Goal: Check status: Check status

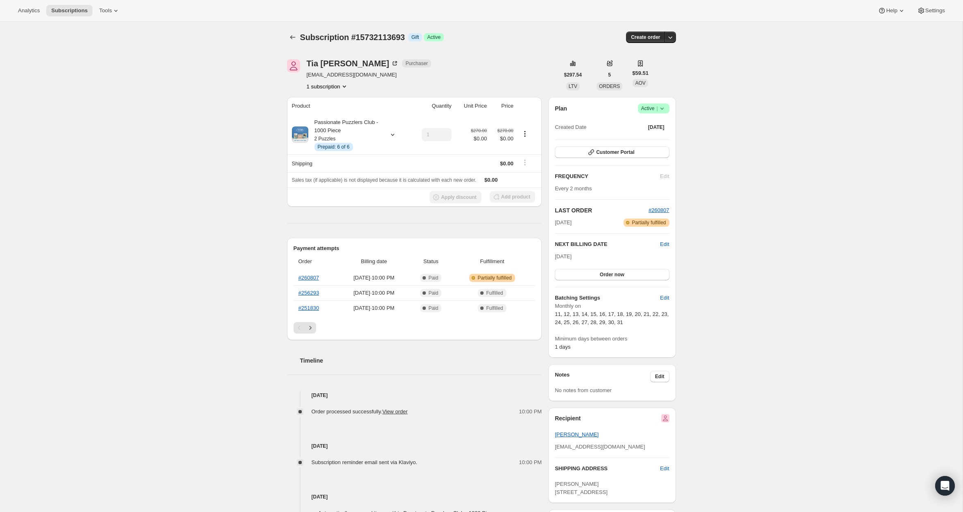
click at [69, 4] on div "Analytics Subscriptions Tools Help Settings" at bounding box center [481, 11] width 963 height 22
click at [70, 13] on span "Subscriptions" at bounding box center [69, 10] width 36 height 7
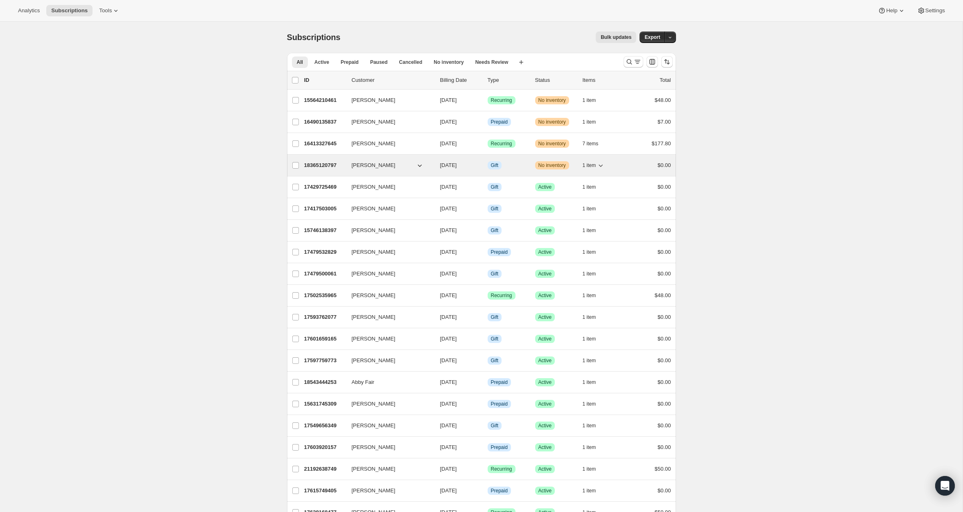
click at [596, 164] on span "1 item" at bounding box center [590, 165] width 14 height 7
click at [328, 164] on p "18365120797" at bounding box center [324, 165] width 41 height 8
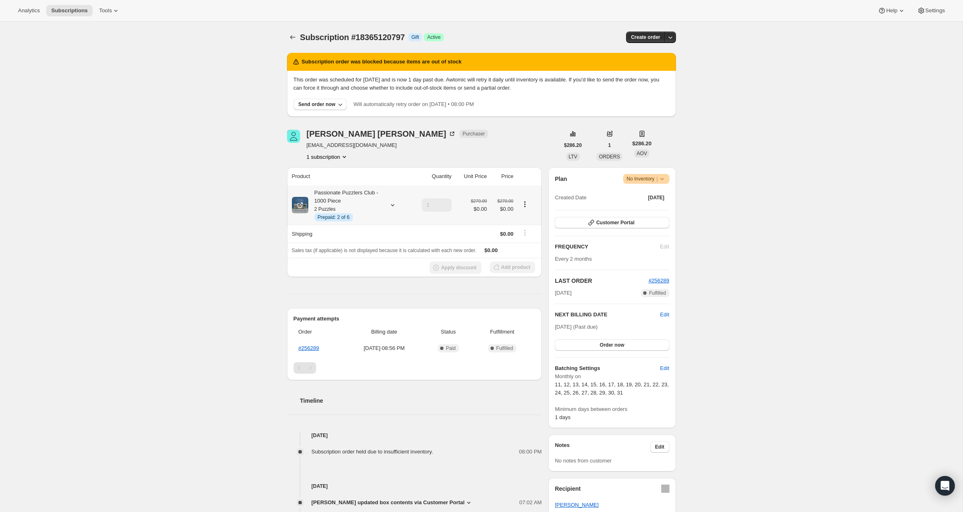
click at [344, 219] on span "Prepaid: 2 of 6" at bounding box center [334, 217] width 32 height 7
click at [346, 206] on div "Passionate Puzzlers Club - 1000 Piece 2 Puzzles Info Prepaid: 2 of 6" at bounding box center [345, 205] width 74 height 33
click at [391, 203] on icon at bounding box center [393, 205] width 8 height 8
click at [65, 147] on div "Subscription #18365120797. This page is ready Subscription #18365120797 Info Gi…" at bounding box center [481, 421] width 963 height 798
click at [26, 12] on span "Analytics" at bounding box center [29, 10] width 22 height 7
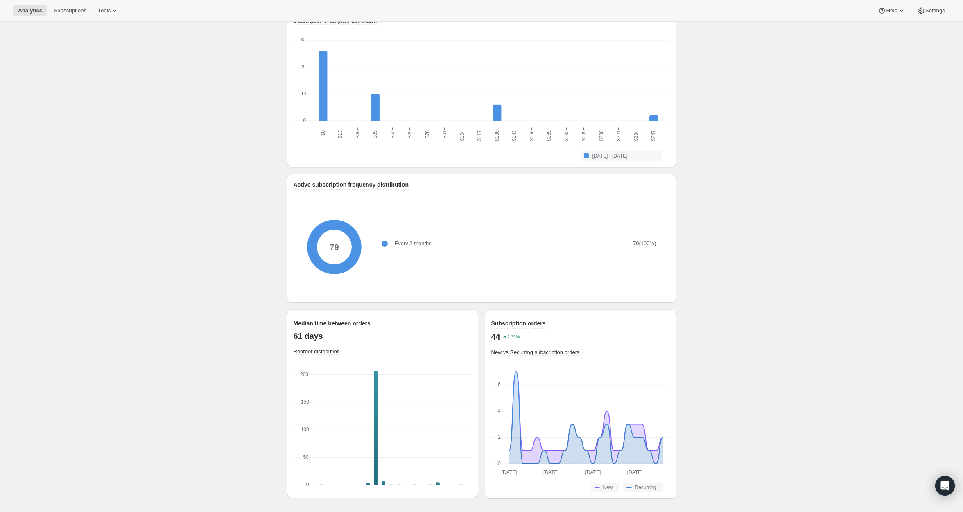
scroll to position [882, 0]
